Goal: Navigation & Orientation: Find specific page/section

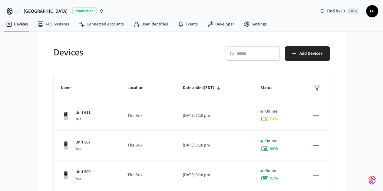
click at [276, 53] on input "text" at bounding box center [256, 54] width 39 height 6
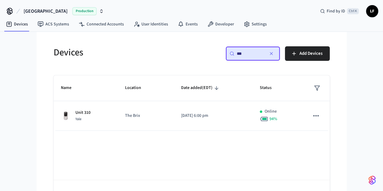
type input "***"
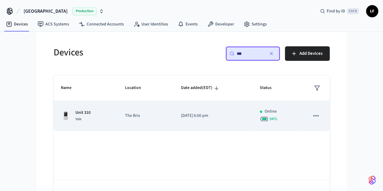
click at [125, 113] on p "The Brix" at bounding box center [145, 116] width 41 height 6
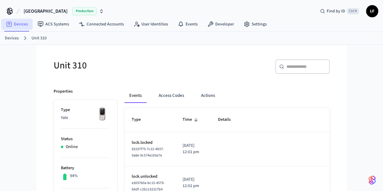
click at [15, 27] on link "Devices" at bounding box center [16, 24] width 31 height 11
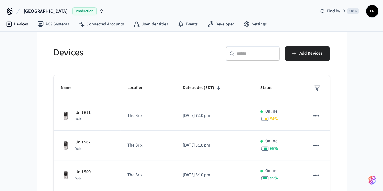
click at [280, 58] on div "​ ​" at bounding box center [252, 53] width 54 height 15
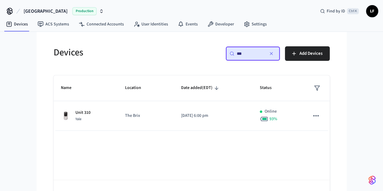
type input "***"
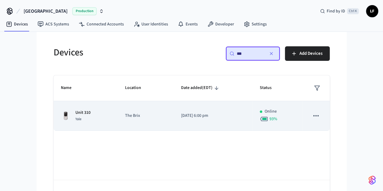
click at [75, 112] on p "Unit 310" at bounding box center [82, 113] width 15 height 6
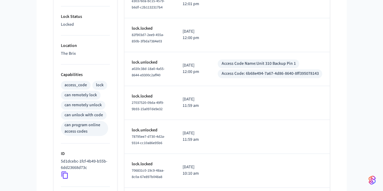
scroll to position [79, 0]
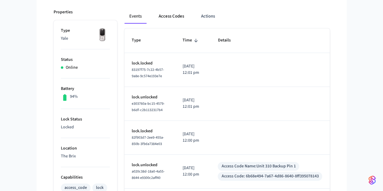
click at [157, 17] on button "Access Codes" at bounding box center [171, 16] width 35 height 15
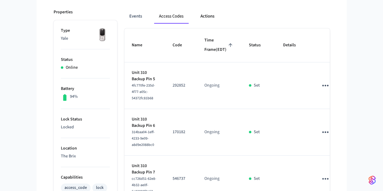
click at [196, 13] on button "Actions" at bounding box center [208, 16] width 24 height 15
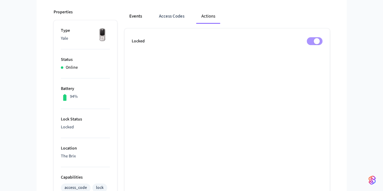
click at [124, 14] on button "Events" at bounding box center [135, 16] width 22 height 15
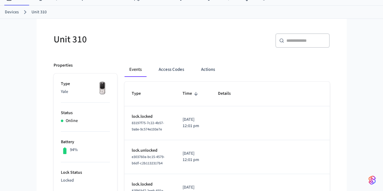
scroll to position [0, 0]
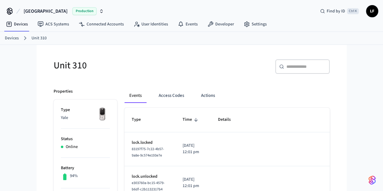
click at [31, 37] on link "Unit 310" at bounding box center [38, 38] width 15 height 6
click at [11, 38] on link "Devices" at bounding box center [12, 38] width 14 height 6
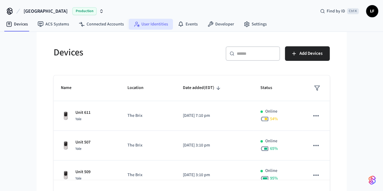
click at [154, 25] on link "User Identities" at bounding box center [151, 24] width 44 height 11
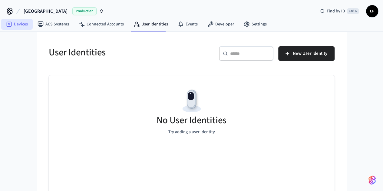
click at [12, 23] on link "Devices" at bounding box center [16, 24] width 31 height 11
